Goal: Task Accomplishment & Management: Use online tool/utility

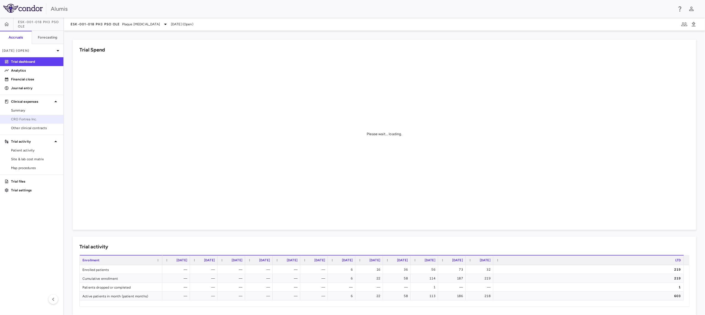
click at [29, 122] on link "CRO Fortrea Inc." at bounding box center [31, 119] width 63 height 8
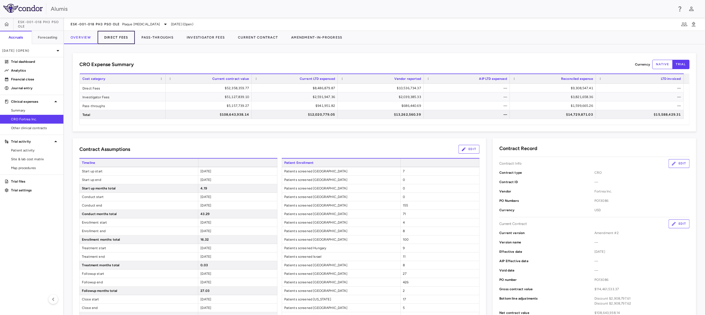
click at [126, 37] on button "Direct Fees" at bounding box center [116, 37] width 37 height 13
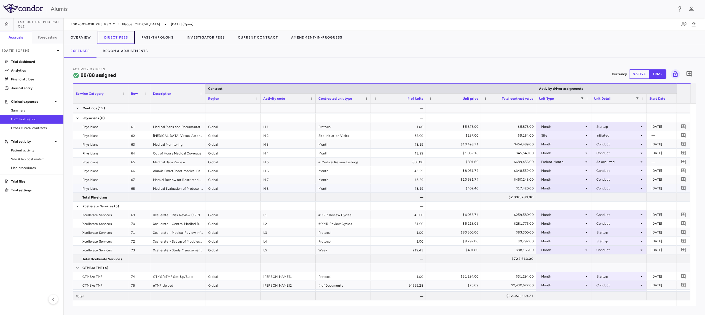
scroll to position [861, 0]
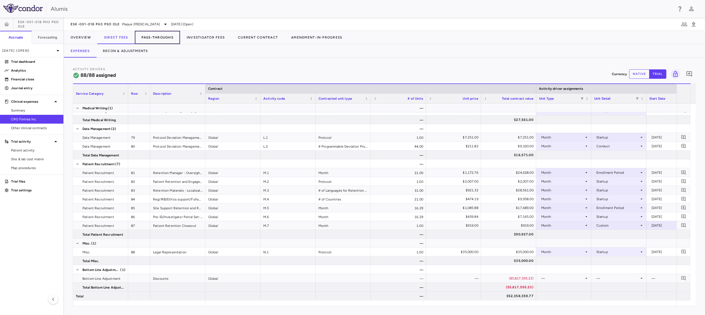
click at [154, 39] on button "Pass-Throughs" at bounding box center [157, 37] width 45 height 13
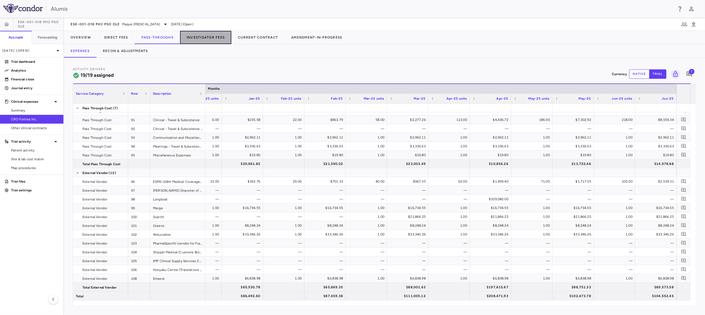
click at [221, 36] on button "Investigator Fees" at bounding box center [205, 37] width 51 height 13
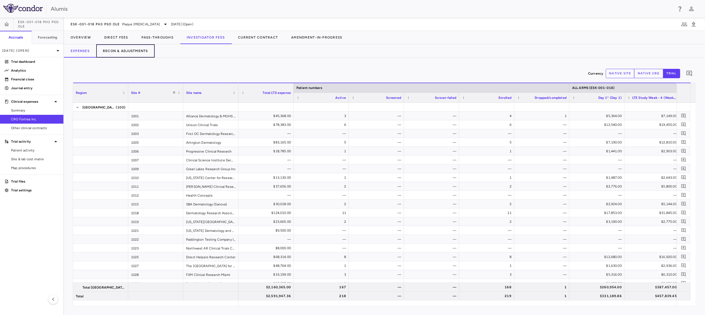
click at [132, 51] on button "Recon & Adjustments" at bounding box center [125, 50] width 58 height 13
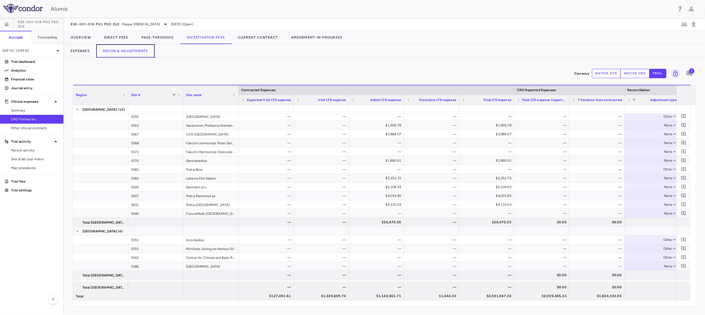
scroll to position [2459, 0]
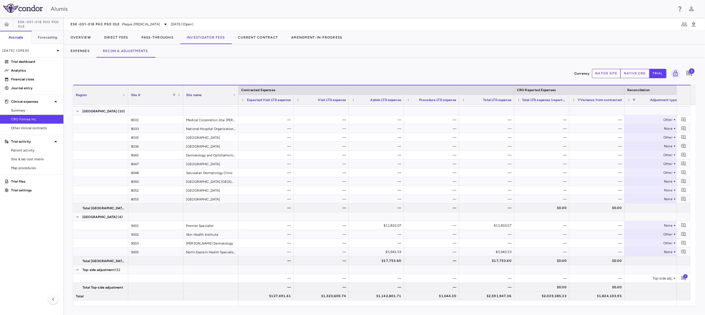
click at [250, 11] on div "Alumis" at bounding box center [362, 9] width 622 height 8
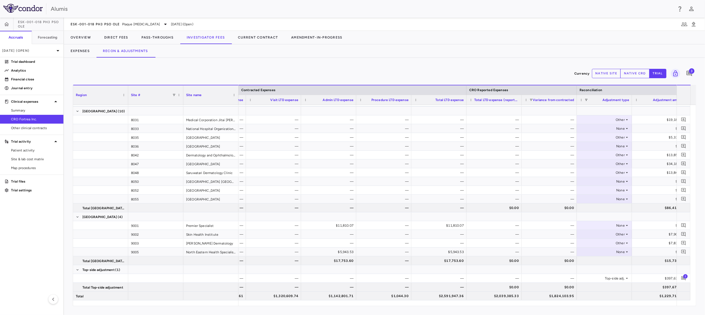
scroll to position [0, 113]
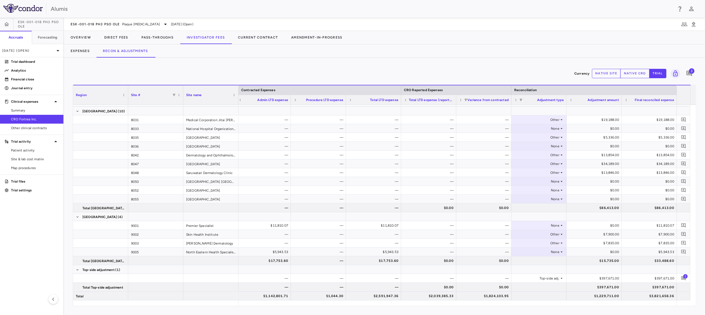
click at [137, 73] on div "Currency native site native cro trial 3" at bounding box center [384, 74] width 623 height 14
click at [162, 38] on button "Pass-Throughs" at bounding box center [157, 37] width 45 height 13
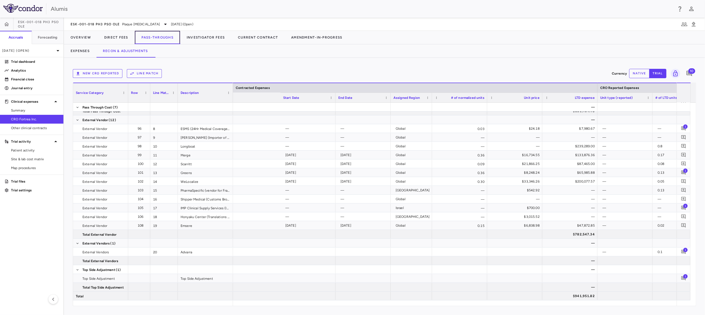
scroll to position [0, 555]
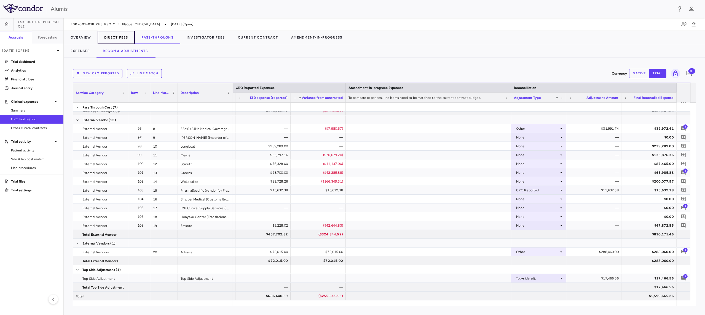
drag, startPoint x: 127, startPoint y: 36, endPoint x: 123, endPoint y: 37, distance: 4.8
click at [127, 36] on button "Direct Fees" at bounding box center [116, 37] width 37 height 13
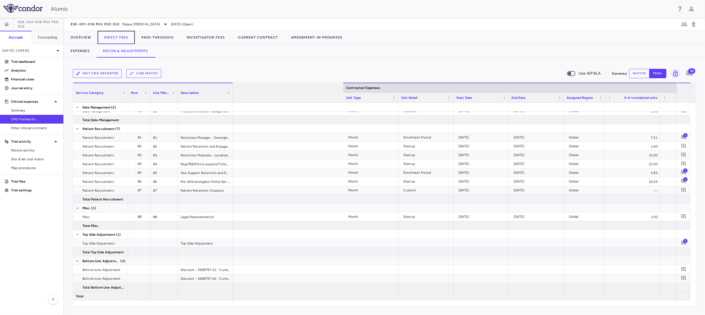
scroll to position [0, 456]
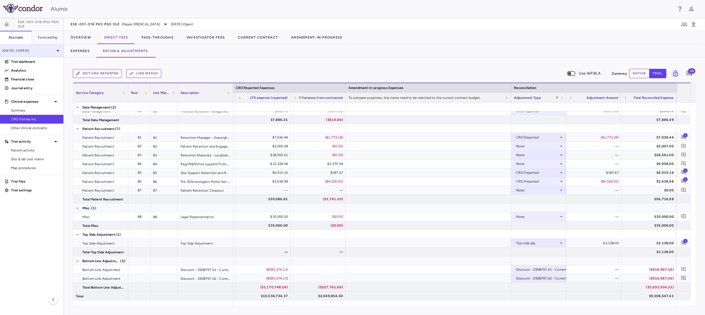
click at [40, 52] on p "[DATE] (Open)" at bounding box center [28, 50] width 52 height 5
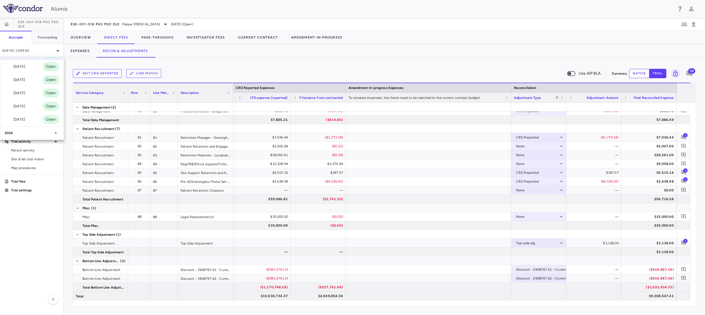
click at [55, 132] on icon at bounding box center [55, 133] width 1 height 3
click at [56, 120] on icon at bounding box center [55, 121] width 7 height 7
click at [533, 190] on div at bounding box center [352, 157] width 705 height 315
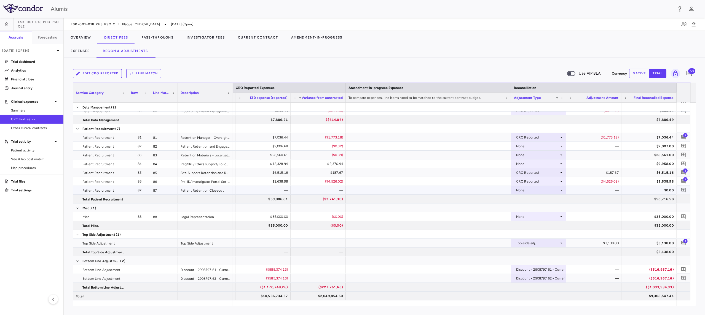
click at [533, 191] on div "None" at bounding box center [537, 190] width 43 height 9
click at [543, 207] on div "CRO Reported" at bounding box center [536, 209] width 26 height 5
click at [588, 191] on div "—" at bounding box center [594, 190] width 47 height 9
click at [593, 190] on div "—" at bounding box center [594, 190] width 47 height 9
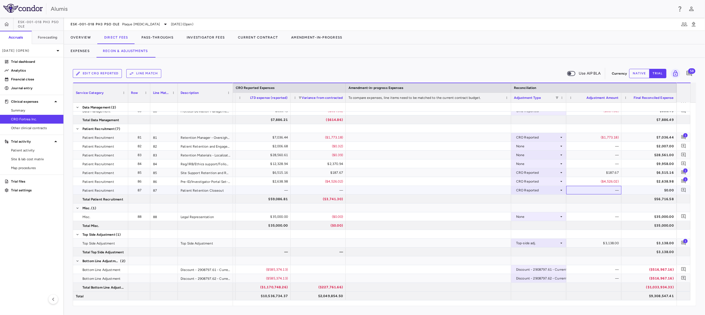
click at [613, 190] on div "—" at bounding box center [594, 190] width 47 height 9
click at [617, 190] on div "—" at bounding box center [594, 190] width 47 height 9
click at [604, 190] on div "—" at bounding box center [594, 190] width 47 height 9
click at [595, 189] on div "—" at bounding box center [594, 190] width 47 height 9
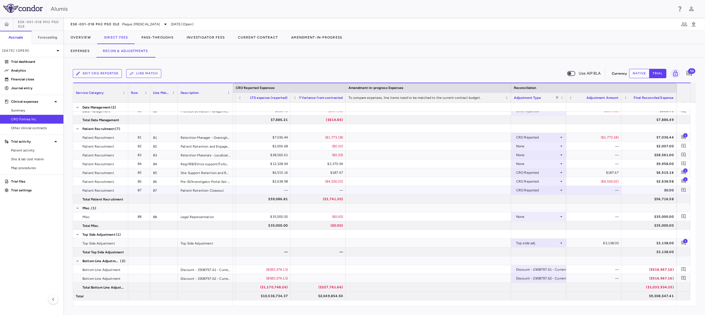
click at [556, 191] on div "CRO Reported" at bounding box center [537, 190] width 43 height 9
click at [552, 198] on li "None" at bounding box center [539, 200] width 54 height 8
click at [544, 162] on div "None" at bounding box center [537, 164] width 43 height 9
click at [542, 180] on div "CRO Reported" at bounding box center [536, 182] width 26 height 5
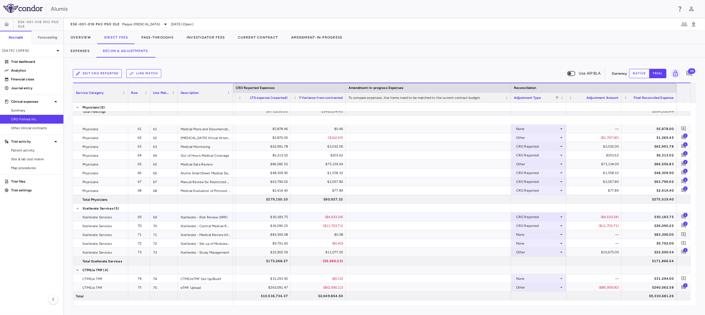
scroll to position [602, 0]
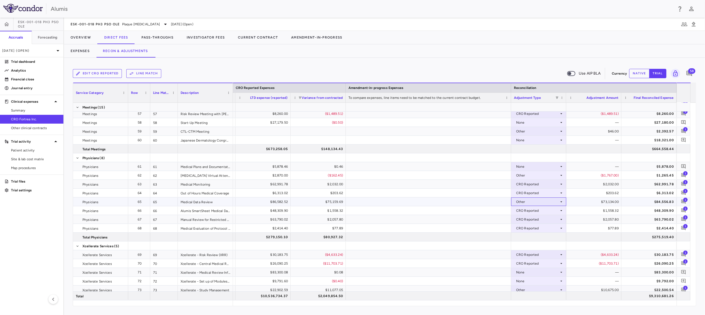
click at [530, 202] on div "Other" at bounding box center [537, 202] width 43 height 9
click at [530, 221] on div "CRO Reported" at bounding box center [536, 220] width 26 height 5
click at [536, 174] on div "Other" at bounding box center [537, 175] width 43 height 9
click at [536, 191] on li "CRO Reported" at bounding box center [539, 194] width 54 height 8
click at [682, 174] on icon "Add comment" at bounding box center [683, 175] width 4 height 4
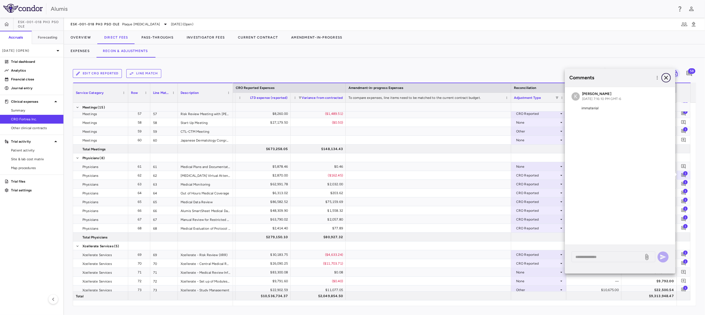
click at [665, 76] on icon "button" at bounding box center [666, 77] width 7 height 7
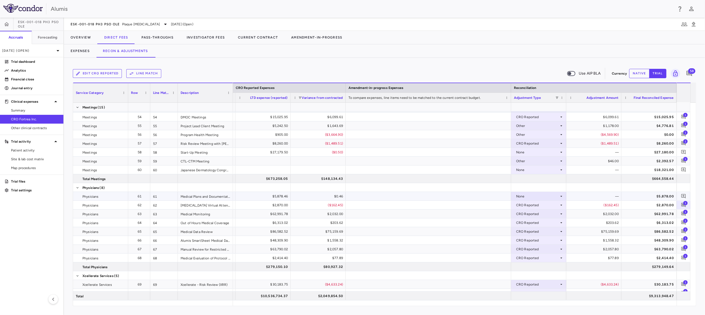
scroll to position [565, 0]
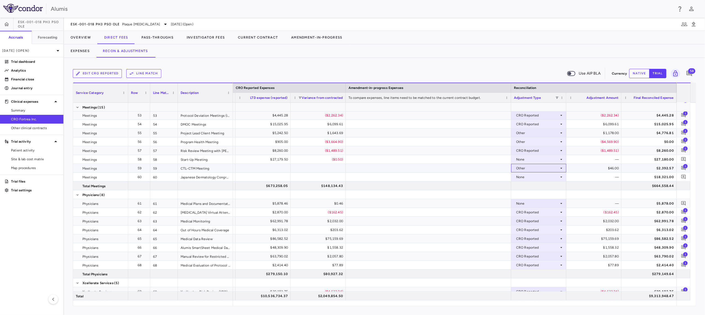
click at [534, 169] on div "Other" at bounding box center [537, 168] width 43 height 9
click at [477, 158] on div at bounding box center [352, 157] width 705 height 315
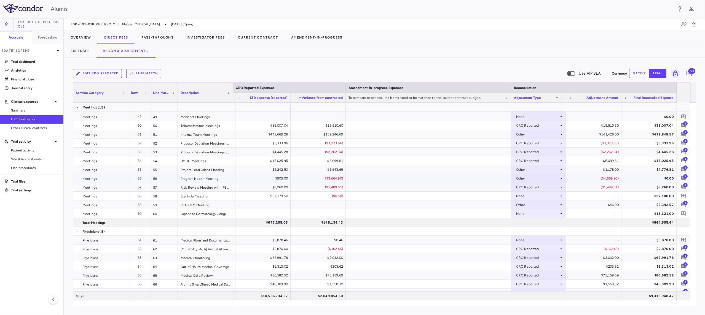
scroll to position [503, 0]
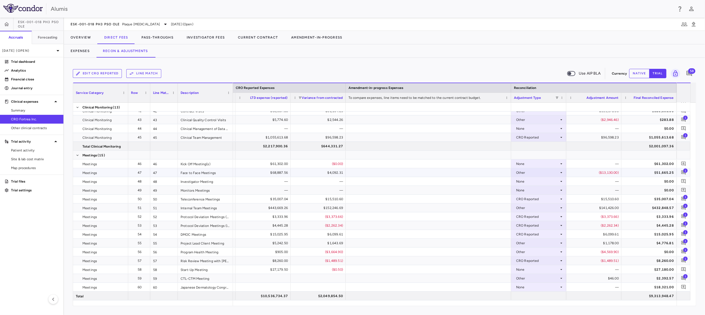
click at [685, 170] on span "1" at bounding box center [685, 170] width 4 height 4
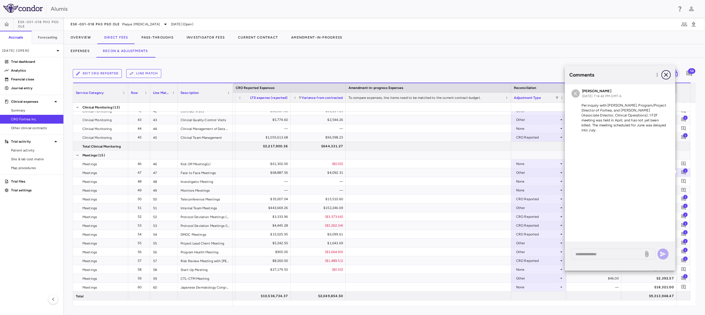
click at [670, 74] on button "button" at bounding box center [665, 74] width 9 height 9
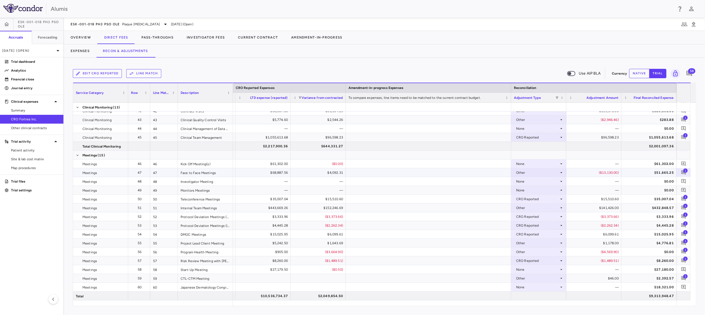
click at [549, 173] on div "Other" at bounding box center [537, 172] width 43 height 9
click at [542, 192] on div "CRO Reported" at bounding box center [536, 191] width 26 height 5
